Goal: Task Accomplishment & Management: Use online tool/utility

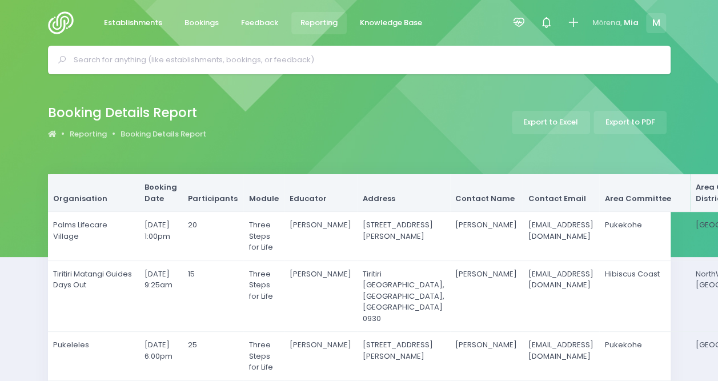
click at [328, 22] on span "Reporting" at bounding box center [318, 22] width 37 height 11
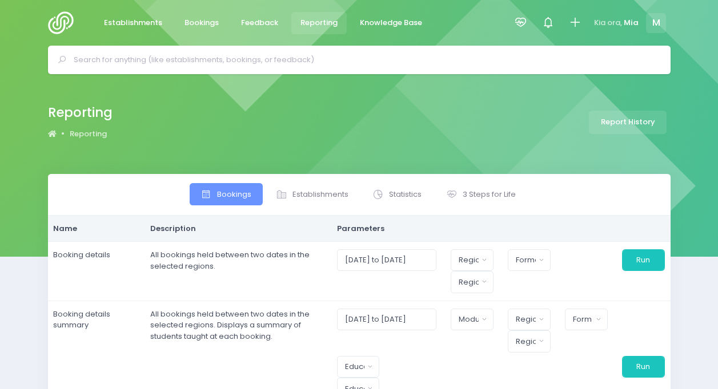
select select
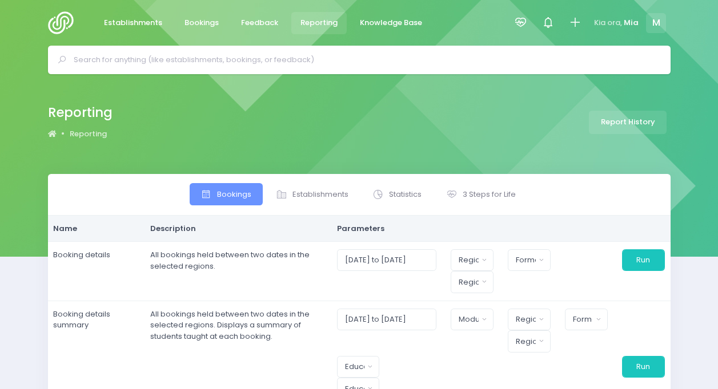
select select
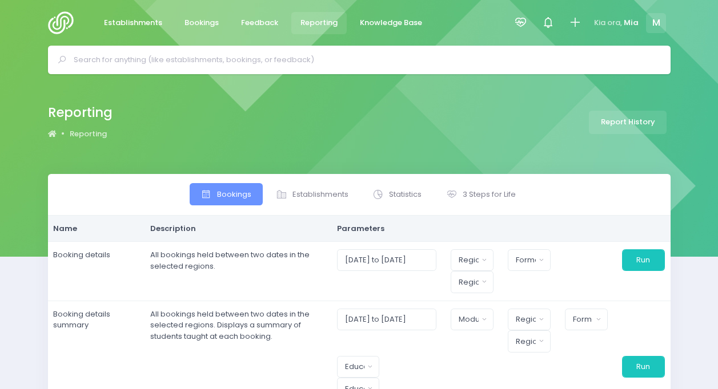
select select
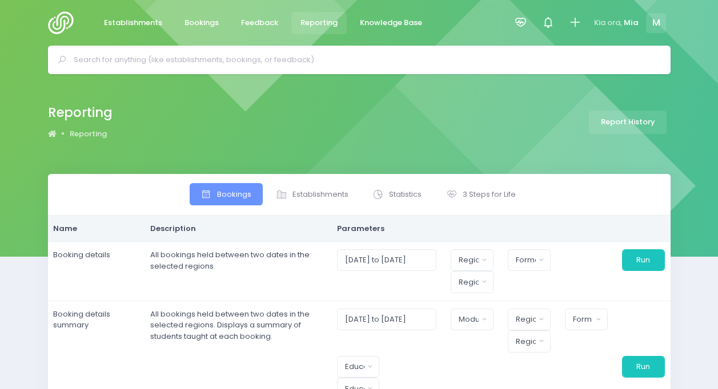
select select
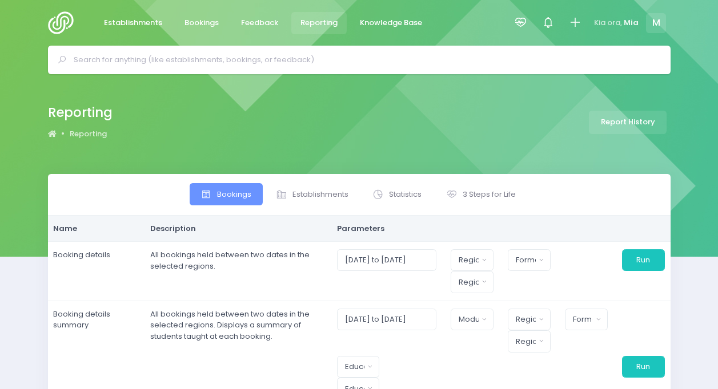
select select
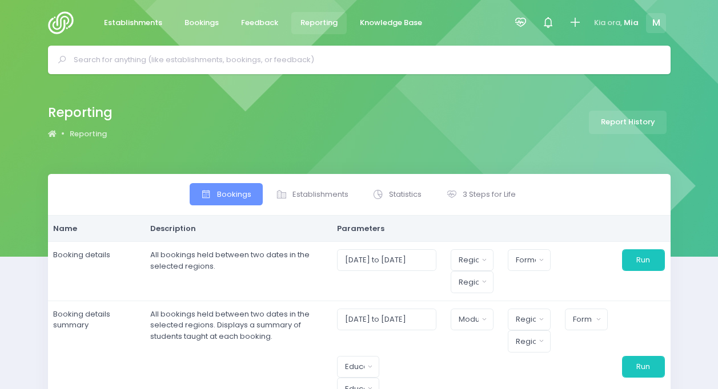
select select
click at [488, 203] on link "3 Steps for Life" at bounding box center [480, 194] width 92 height 22
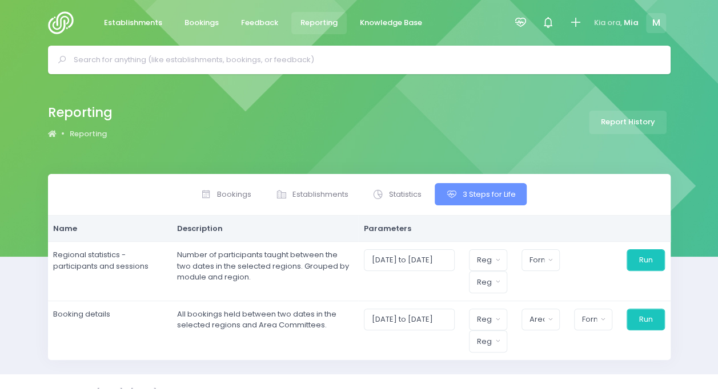
scroll to position [19, 0]
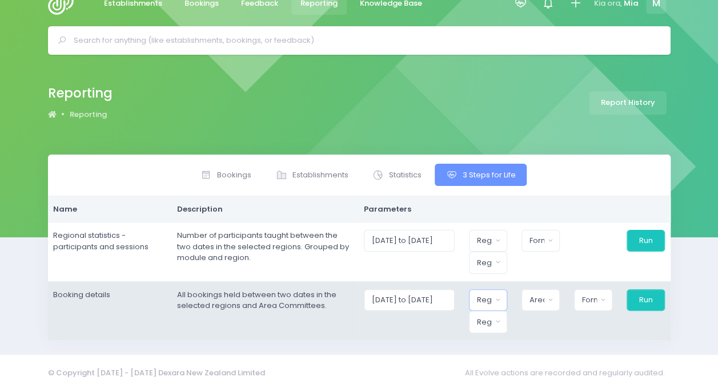
click at [490, 301] on div "Region" at bounding box center [484, 300] width 15 height 11
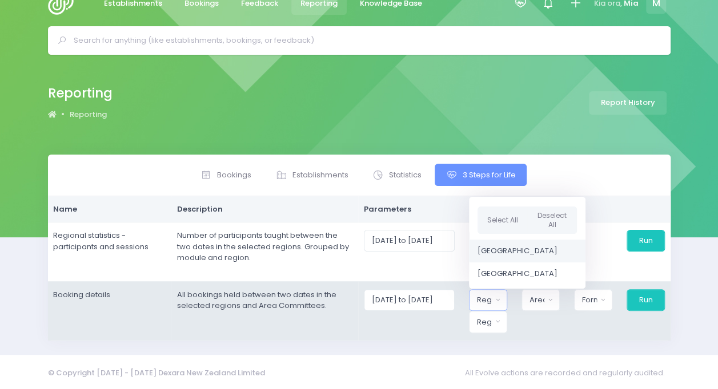
click at [504, 253] on span "[GEOGRAPHIC_DATA]" at bounding box center [517, 250] width 80 height 11
select select "Northern"
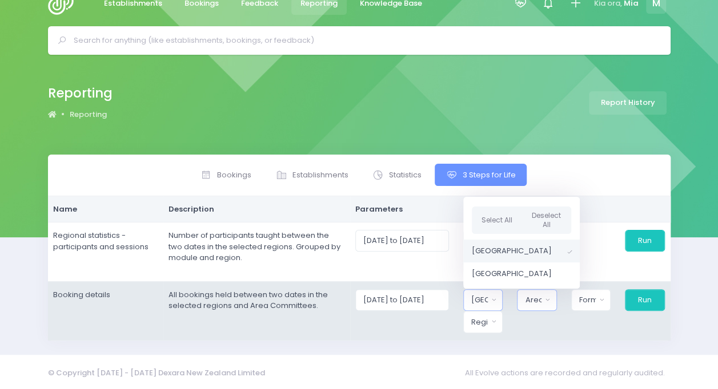
click at [534, 295] on div "Area Committee" at bounding box center [533, 300] width 17 height 11
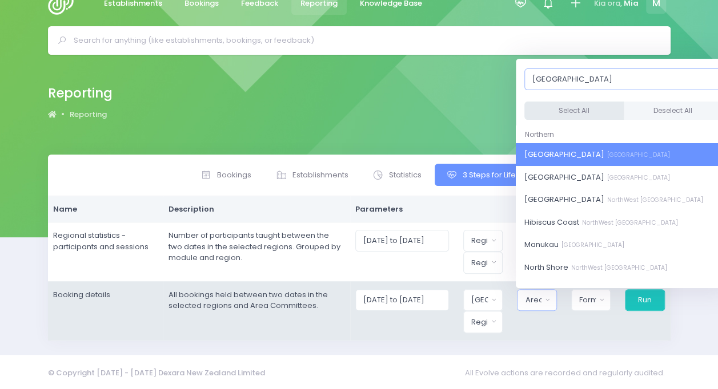
type input "[GEOGRAPHIC_DATA]"
click at [582, 102] on button "Select All" at bounding box center [573, 111] width 99 height 19
select select "[GEOGRAPHIC_DATA]"
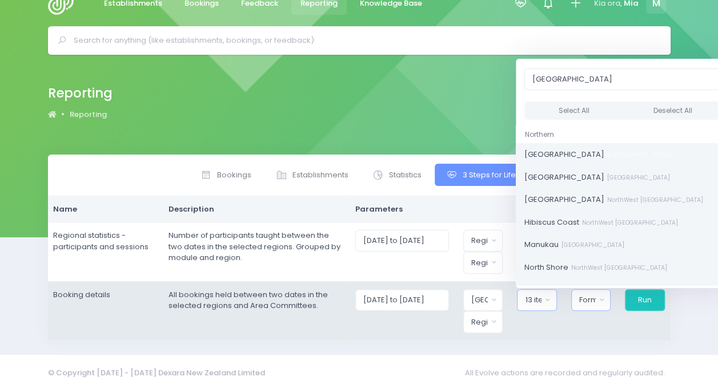
click at [582, 303] on div "Format" at bounding box center [587, 300] width 17 height 11
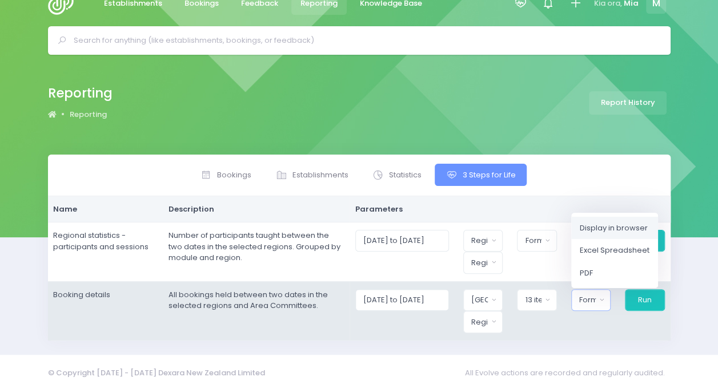
click at [598, 223] on span "Display in browser" at bounding box center [613, 227] width 68 height 11
select select "web"
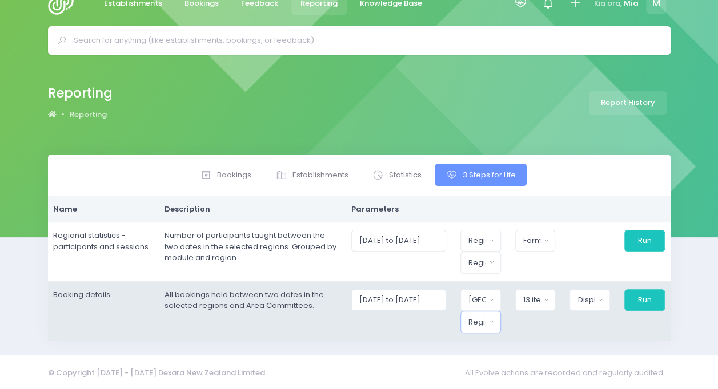
click at [480, 326] on button "Region" at bounding box center [480, 322] width 41 height 22
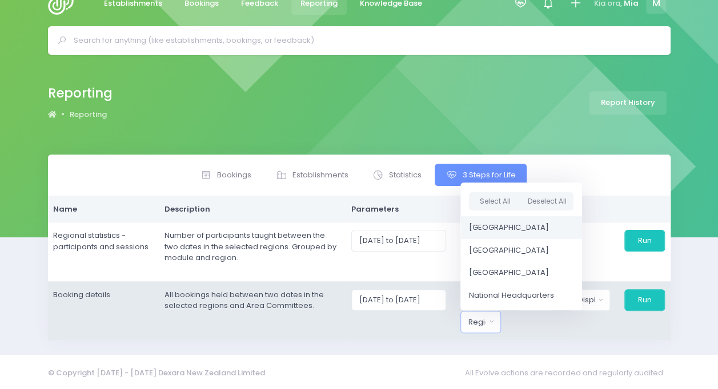
click at [498, 222] on span "[GEOGRAPHIC_DATA]" at bounding box center [509, 227] width 80 height 11
select select "Northern"
click at [650, 304] on button "Run" at bounding box center [643, 300] width 41 height 22
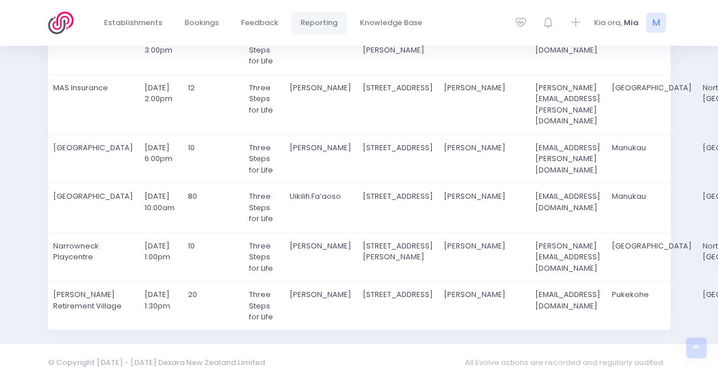
scroll to position [1122, 0]
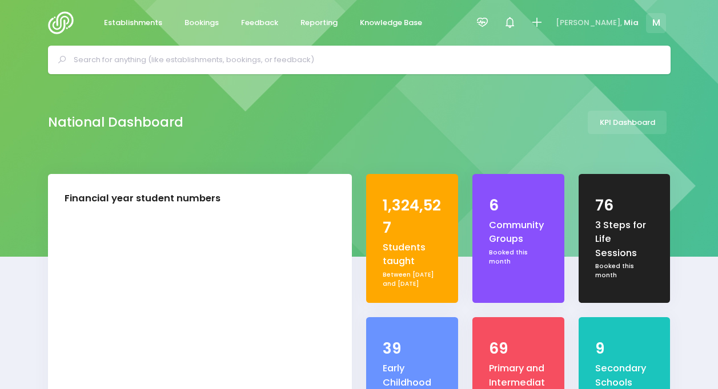
select select "5"
click at [312, 15] on link "Reporting" at bounding box center [319, 23] width 56 height 22
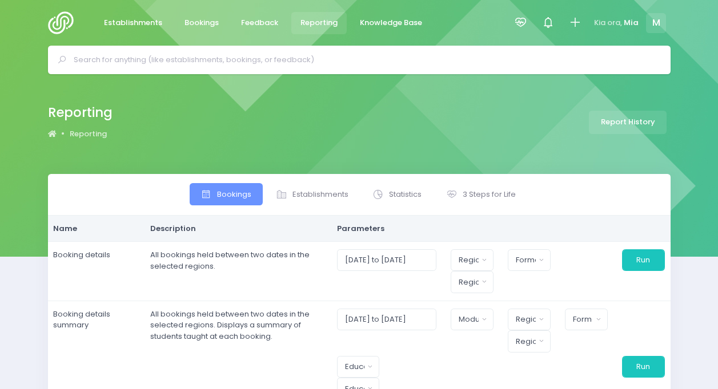
select select
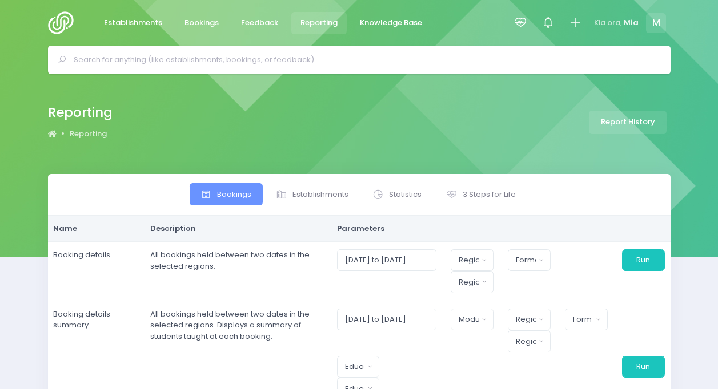
select select
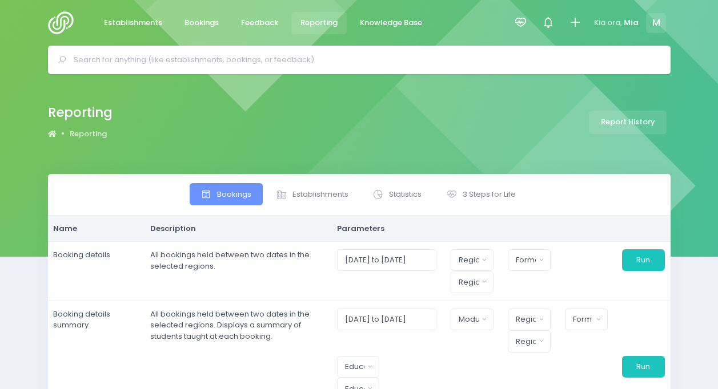
select select
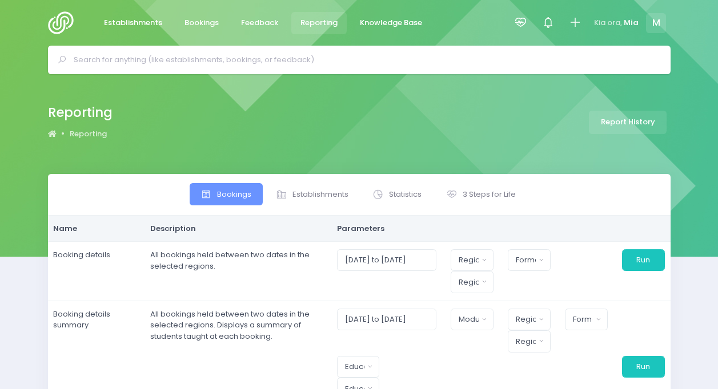
select select
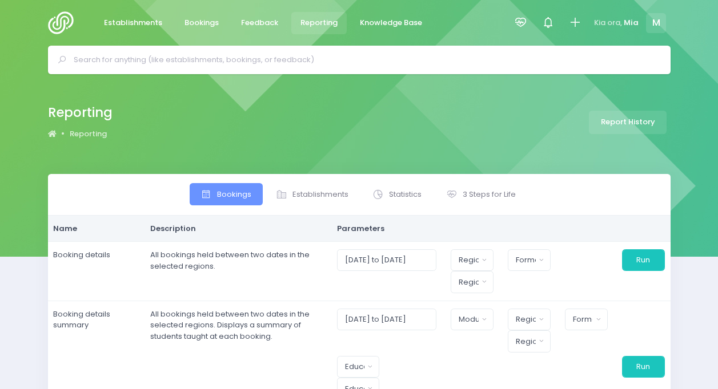
select select
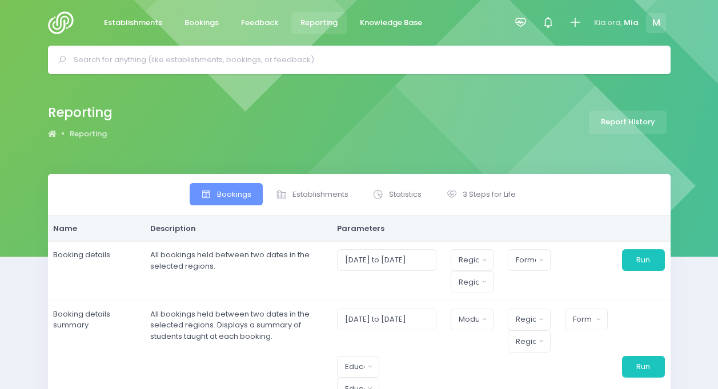
select select
click at [482, 192] on span "3 Steps for Life" at bounding box center [488, 194] width 53 height 11
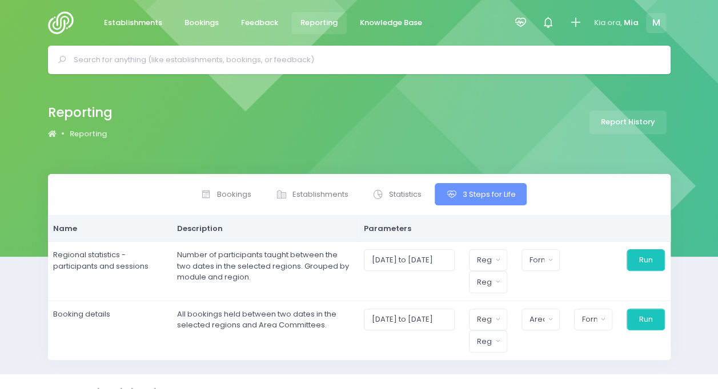
scroll to position [19, 0]
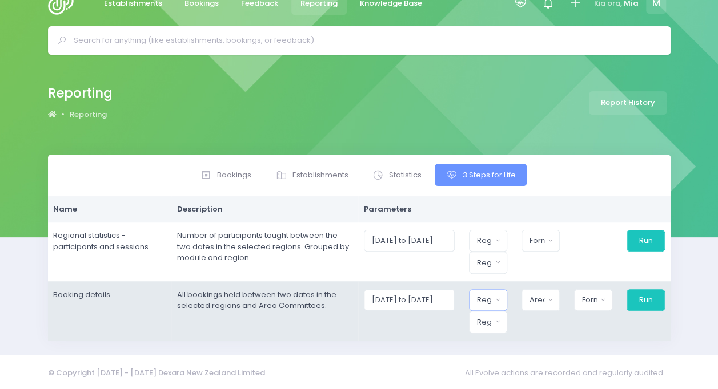
click at [497, 301] on button "Region" at bounding box center [488, 300] width 38 height 22
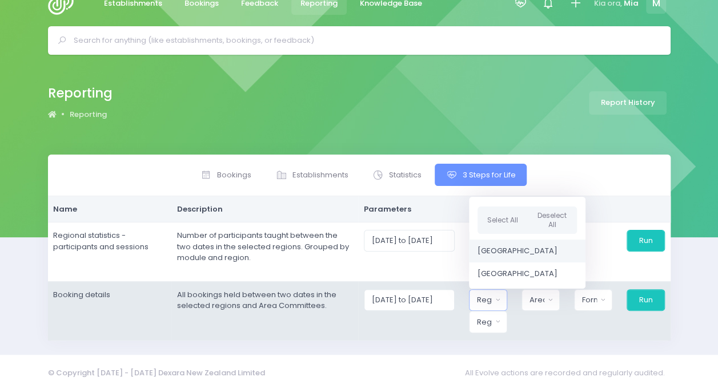
click at [505, 253] on span "[GEOGRAPHIC_DATA]" at bounding box center [517, 250] width 80 height 11
select select "Northern"
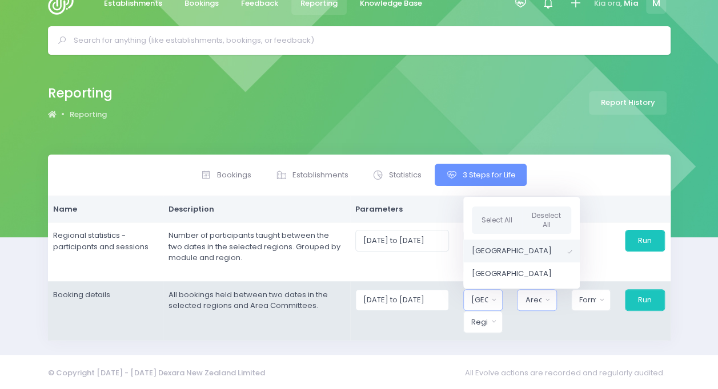
click at [546, 299] on button "Area Committee" at bounding box center [536, 300] width 39 height 22
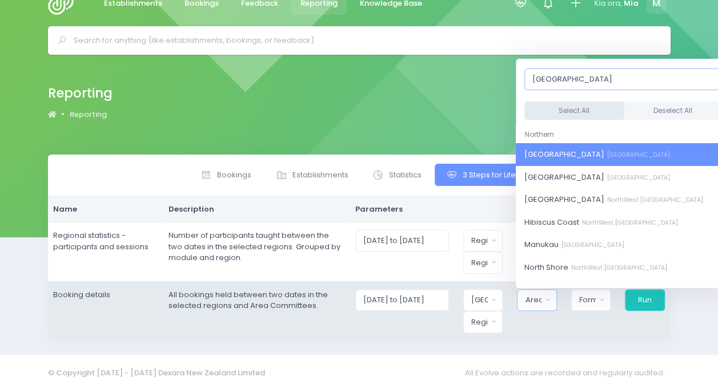
type input "[GEOGRAPHIC_DATA]"
click at [563, 102] on button "Select All" at bounding box center [573, 111] width 99 height 19
select select "[GEOGRAPHIC_DATA]"
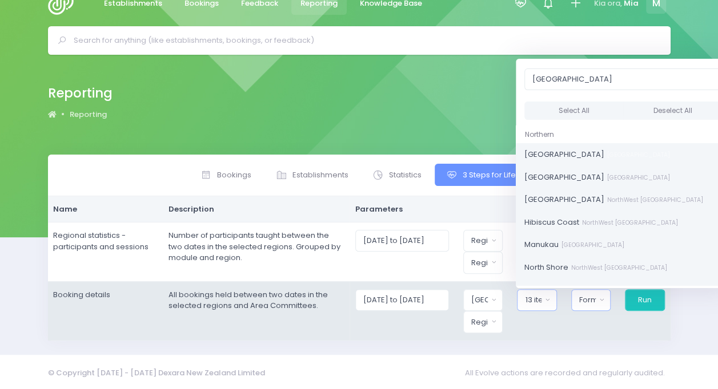
click at [586, 289] on button "Format" at bounding box center [590, 300] width 39 height 22
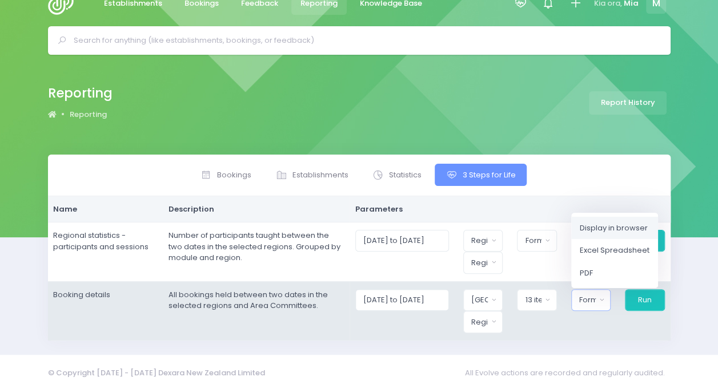
click at [583, 222] on span "Display in browser" at bounding box center [613, 227] width 68 height 11
select select "web"
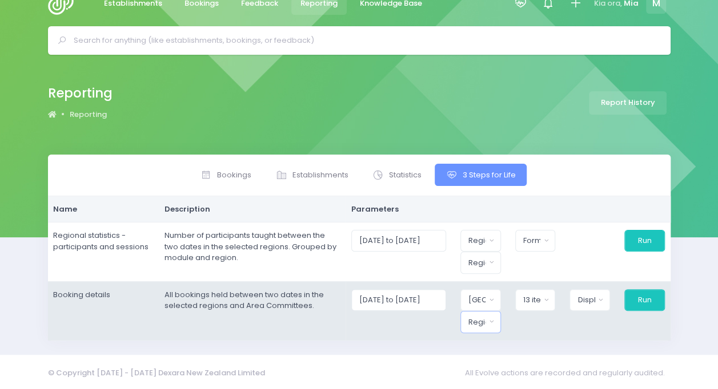
click at [474, 312] on button "Region" at bounding box center [480, 322] width 41 height 22
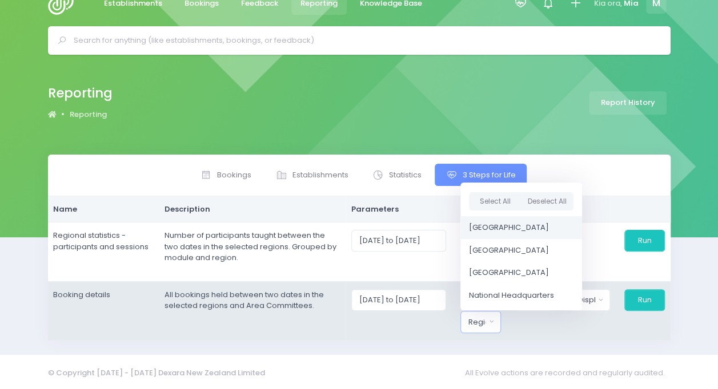
click at [496, 226] on span "[GEOGRAPHIC_DATA]" at bounding box center [509, 227] width 80 height 11
select select "Northern"
click at [651, 299] on button "Run" at bounding box center [643, 300] width 41 height 22
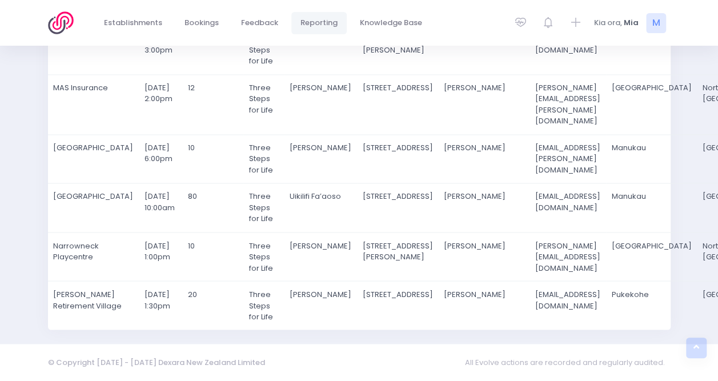
scroll to position [1273, 0]
